Goal: Task Accomplishment & Management: Use online tool/utility

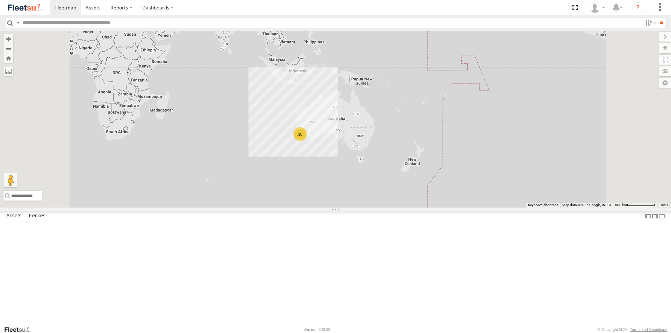
click at [0, 0] on div "ELECTAIR - Riaan" at bounding box center [0, 0] width 0 height 0
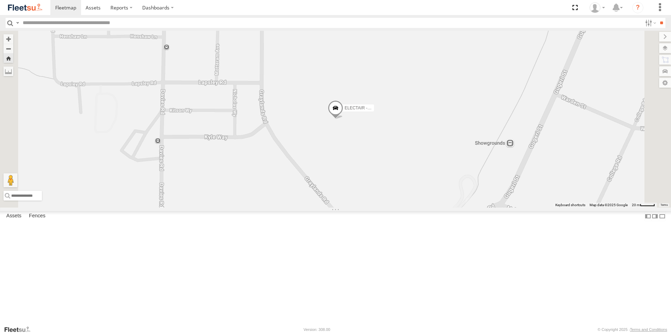
click at [0, 0] on span at bounding box center [0, 0] width 0 height 0
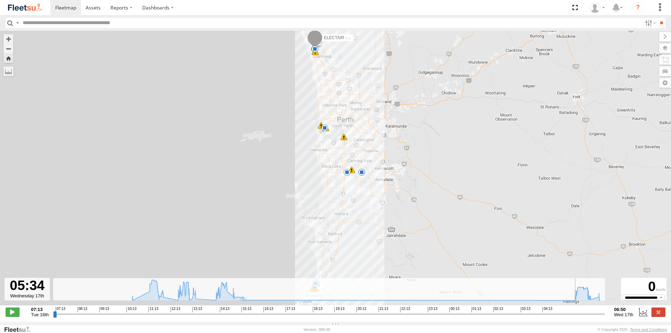
click at [573, 315] on input "range" at bounding box center [329, 314] width 552 height 7
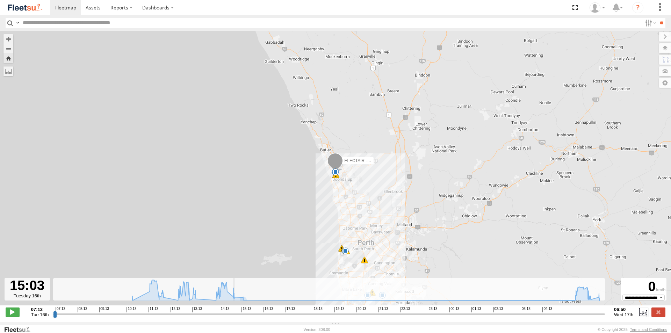
drag, startPoint x: 573, startPoint y: 317, endPoint x: 237, endPoint y: 317, distance: 336.4
type input "**********"
click at [237, 317] on input "range" at bounding box center [329, 314] width 552 height 7
click at [65, 9] on span at bounding box center [65, 7] width 21 height 7
